Goal: Task Accomplishment & Management: Use online tool/utility

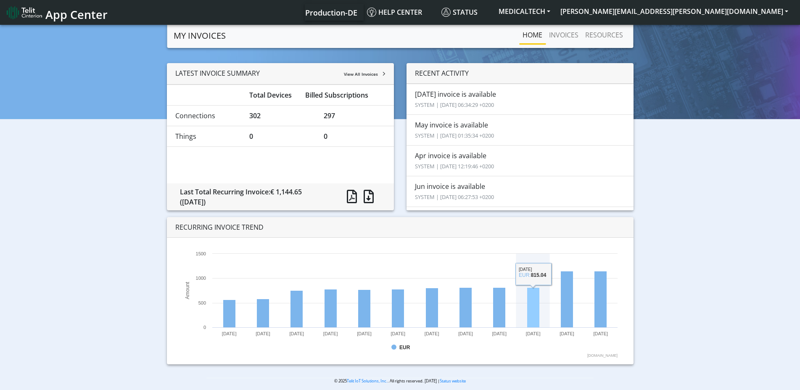
click at [528, 314] on rect at bounding box center [533, 307] width 12 height 40
click at [526, 309] on rect at bounding box center [399, 303] width 443 height 109
click at [364, 81] on div "LATEST INVOICE SUMMARY View All Invoices" at bounding box center [280, 73] width 227 height 21
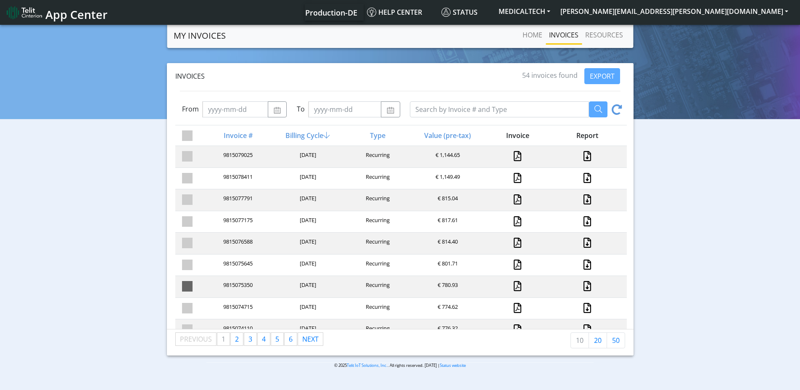
click at [189, 285] on span at bounding box center [187, 286] width 11 height 11
click at [199, 285] on input "checkbox" at bounding box center [201, 283] width 5 height 5
checkbox input "true"
click at [186, 261] on span at bounding box center [187, 264] width 11 height 11
click at [199, 261] on input "checkbox" at bounding box center [201, 261] width 5 height 5
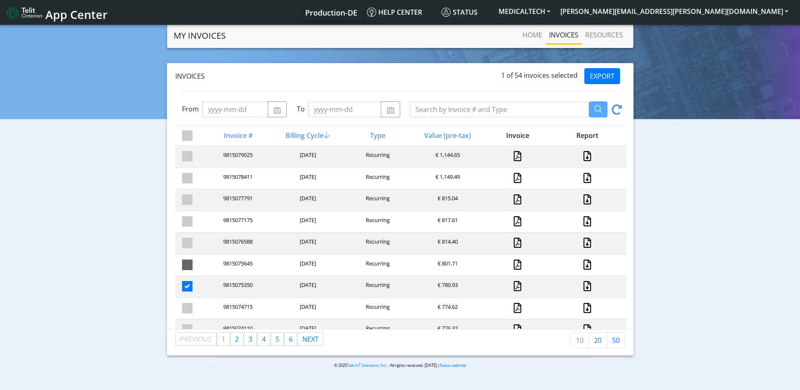
checkbox input "true"
click at [185, 241] on span at bounding box center [187, 242] width 11 height 11
click at [199, 241] on input "checkbox" at bounding box center [201, 239] width 5 height 5
checkbox input "true"
click at [185, 218] on span at bounding box center [187, 221] width 11 height 11
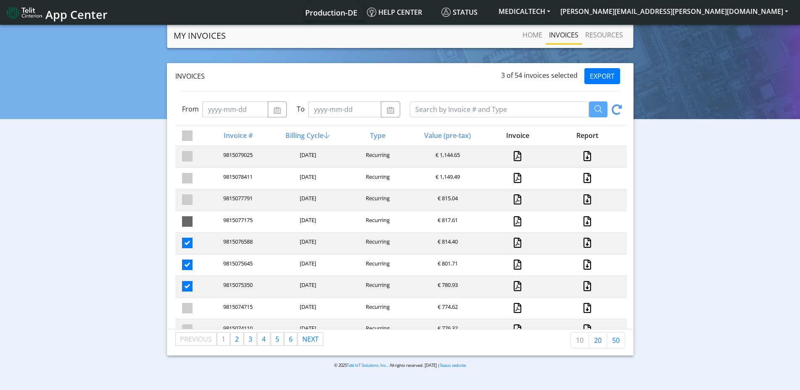
click at [199, 218] on input "checkbox" at bounding box center [201, 218] width 5 height 5
checkbox input "true"
drag, startPoint x: 185, startPoint y: 200, endPoint x: 186, endPoint y: 183, distance: 17.2
click at [186, 200] on span at bounding box center [187, 199] width 11 height 11
click at [199, 200] on input "checkbox" at bounding box center [201, 196] width 5 height 5
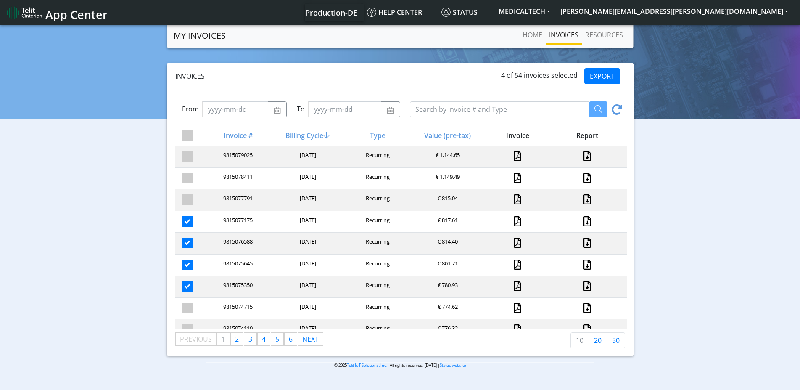
checkbox input "true"
click at [599, 76] on button "EXPORT" at bounding box center [602, 76] width 36 height 16
click at [187, 138] on span at bounding box center [187, 135] width 11 height 11
click at [199, 136] on input "checkbox" at bounding box center [201, 132] width 5 height 5
checkbox input "true"
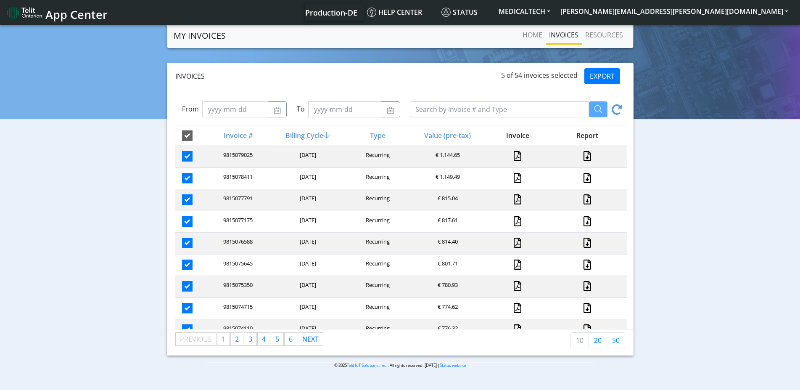
checkbox input "true"
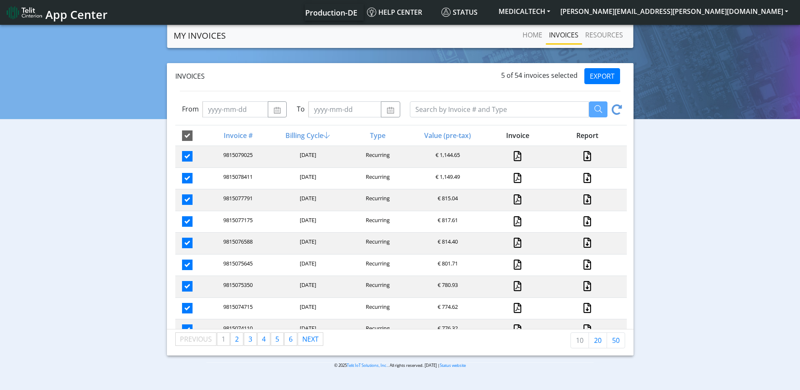
checkbox input "true"
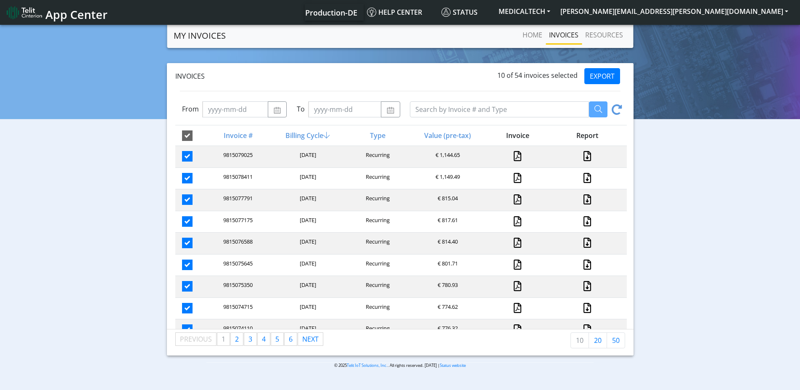
click at [187, 137] on span at bounding box center [187, 135] width 11 height 11
click at [199, 136] on input "checkbox" at bounding box center [201, 132] width 5 height 5
checkbox input "false"
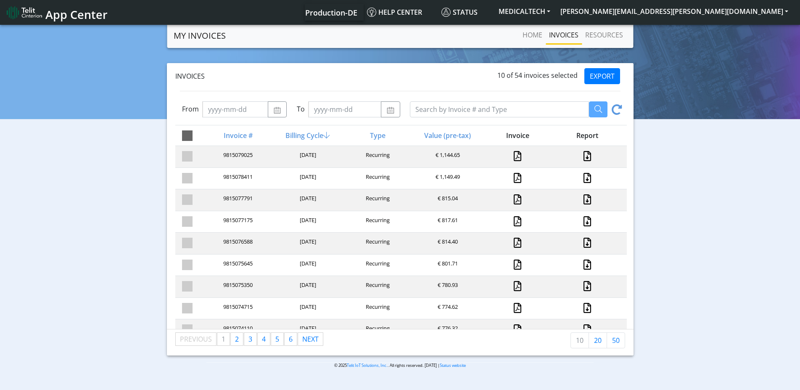
checkbox input "false"
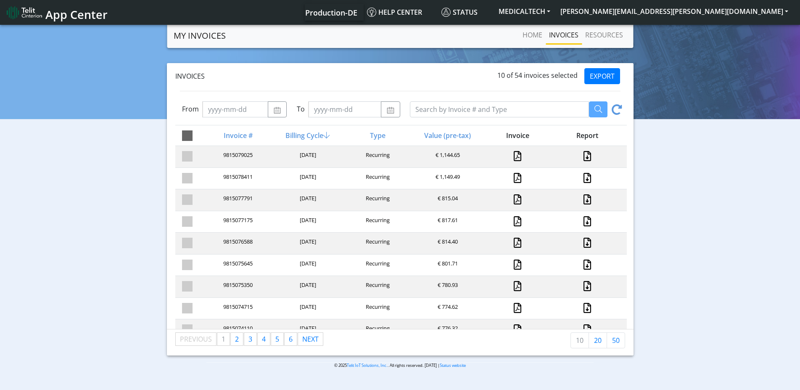
checkbox input "false"
click at [185, 157] on span at bounding box center [187, 156] width 11 height 11
click at [199, 156] on input "checkbox" at bounding box center [201, 153] width 5 height 5
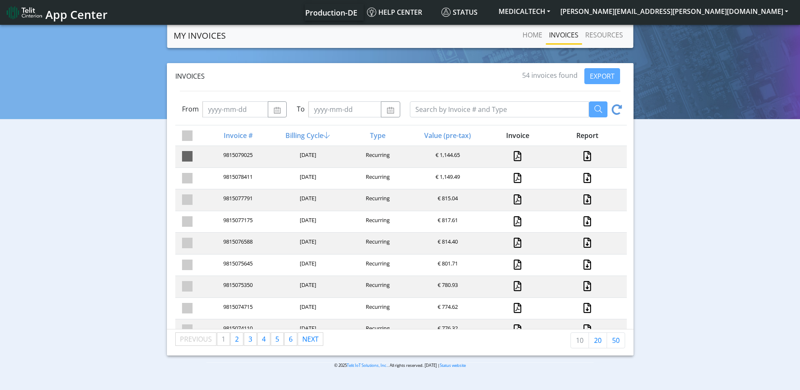
checkbox input "true"
click at [189, 177] on span at bounding box center [187, 178] width 11 height 11
click at [199, 177] on input "checkbox" at bounding box center [201, 175] width 5 height 5
checkbox input "true"
click at [598, 76] on button "EXPORT" at bounding box center [602, 76] width 36 height 16
